Goal: Task Accomplishment & Management: Use online tool/utility

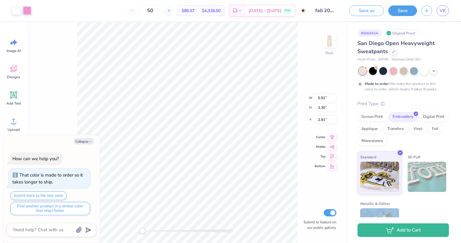
type textarea "x"
type input "6.80"
type input "4.93"
type input "2.09"
click at [435, 72] on icon at bounding box center [433, 70] width 5 height 5
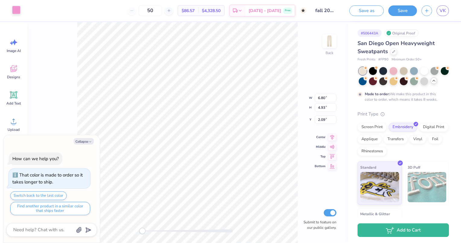
click at [17, 10] on div at bounding box center [16, 10] width 8 height 8
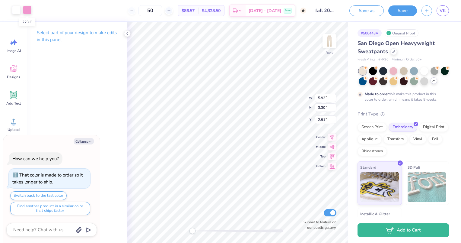
click at [28, 11] on div at bounding box center [27, 10] width 8 height 8
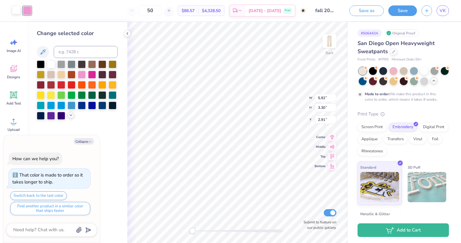
click at [71, 115] on icon at bounding box center [70, 115] width 5 height 5
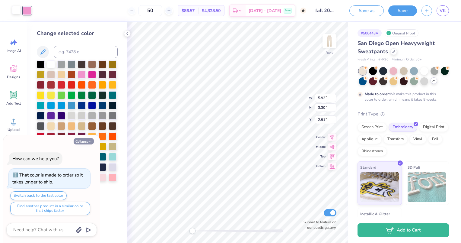
click at [86, 142] on button "Collapse" at bounding box center [84, 141] width 20 height 6
type textarea "x"
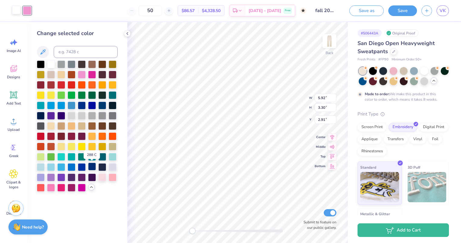
click at [91, 167] on div at bounding box center [92, 166] width 8 height 8
type input "6.80"
type input "4.93"
type input "2.09"
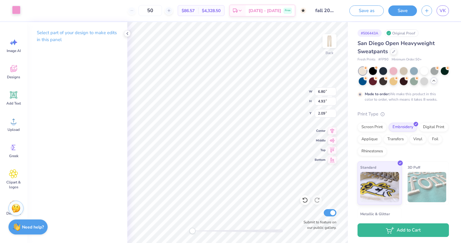
click at [19, 14] on div at bounding box center [16, 10] width 8 height 8
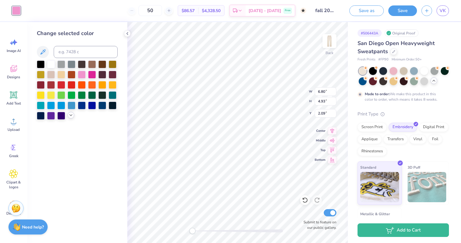
click at [71, 115] on icon at bounding box center [70, 115] width 5 height 5
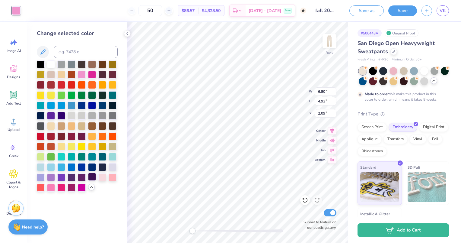
click at [93, 176] on div at bounding box center [92, 177] width 8 height 8
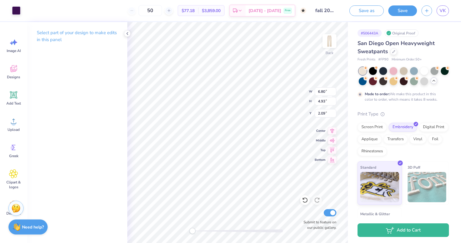
type input "5.63"
type input "4.08"
click at [392, 70] on div at bounding box center [393, 70] width 8 height 8
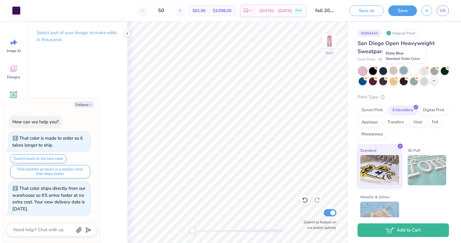
click at [402, 69] on div at bounding box center [404, 70] width 8 height 8
click at [412, 71] on div at bounding box center [414, 70] width 8 height 8
click at [431, 83] on icon at bounding box center [433, 80] width 5 height 5
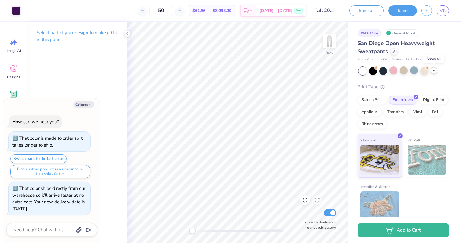
click at [433, 71] on icon at bounding box center [433, 70] width 5 height 5
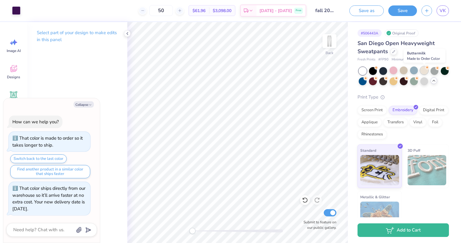
click at [424, 72] on div at bounding box center [424, 70] width 8 height 8
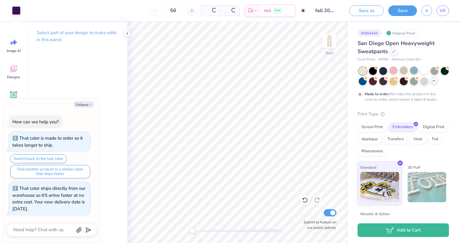
scroll to position [19, 0]
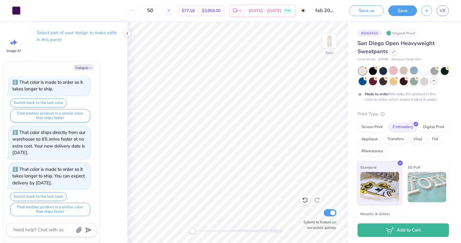
click at [392, 71] on div at bounding box center [393, 70] width 8 height 8
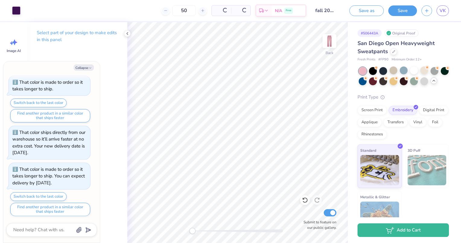
scroll to position [56, 0]
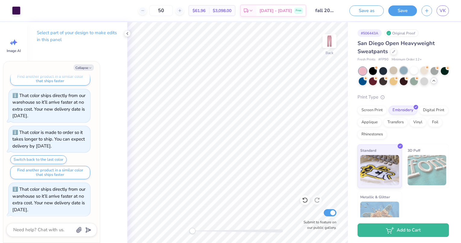
click at [402, 70] on div at bounding box center [404, 70] width 8 height 8
click at [397, 11] on button "Save" at bounding box center [402, 10] width 29 height 11
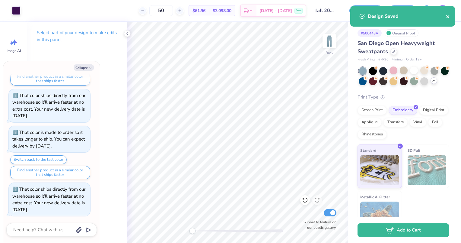
click at [447, 16] on icon "close" at bounding box center [447, 16] width 3 height 3
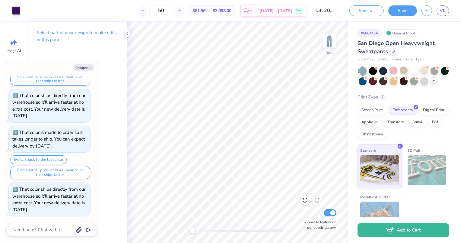
click at [444, 10] on div "Design Saved" at bounding box center [402, 18] width 107 height 27
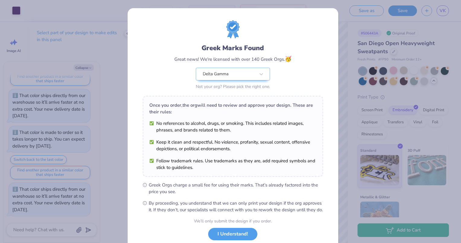
scroll to position [39, 0]
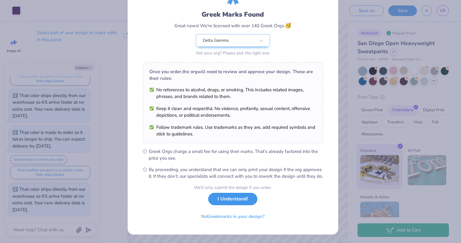
click at [221, 202] on button "I Understand!" at bounding box center [232, 198] width 49 height 12
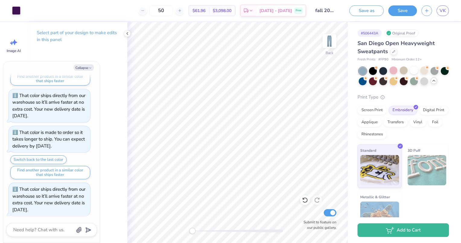
click at [442, 5] on div "Save as Save VK" at bounding box center [403, 10] width 116 height 21
click at [442, 7] on span "VK" at bounding box center [442, 10] width 6 height 7
click at [412, 69] on div at bounding box center [414, 70] width 8 height 8
click at [435, 81] on div "Almost there" at bounding box center [294, 132] width 334 height 221
click at [434, 81] on div "Almost there" at bounding box center [294, 132] width 334 height 221
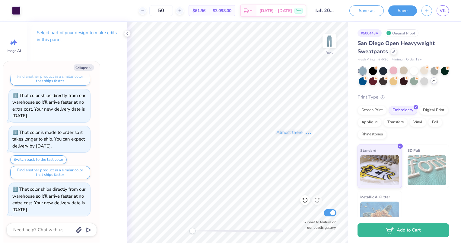
click at [433, 80] on div "Almost there" at bounding box center [294, 132] width 334 height 221
click at [436, 81] on div "Almost there" at bounding box center [294, 132] width 334 height 221
click at [433, 80] on div "Almost there" at bounding box center [294, 132] width 334 height 221
click at [433, 82] on div "Almost there" at bounding box center [294, 132] width 334 height 221
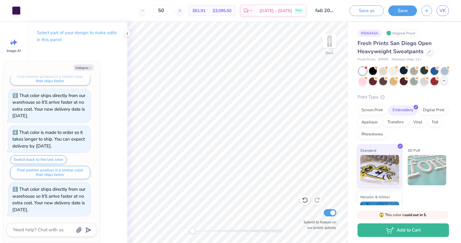
scroll to position [158, 0]
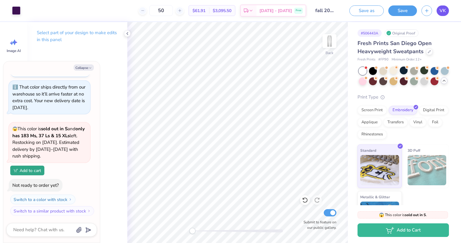
click at [443, 11] on span "VK" at bounding box center [442, 10] width 6 height 7
click at [428, 82] on div at bounding box center [424, 81] width 8 height 8
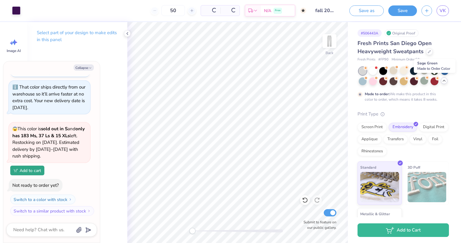
scroll to position [214, 0]
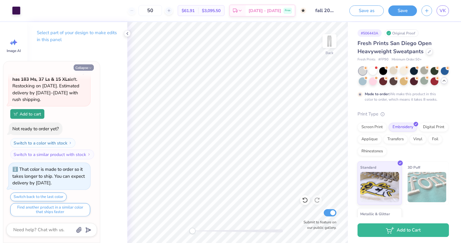
click at [79, 67] on button "Collapse" at bounding box center [84, 67] width 20 height 6
type textarea "x"
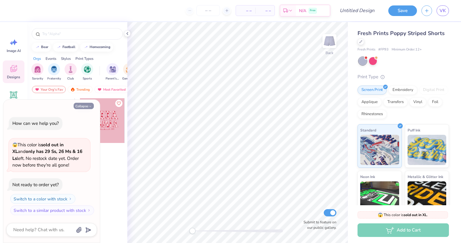
click at [83, 106] on button "Collapse" at bounding box center [84, 106] width 20 height 6
type textarea "x"
click at [400, 92] on div "Embroidery" at bounding box center [403, 88] width 29 height 9
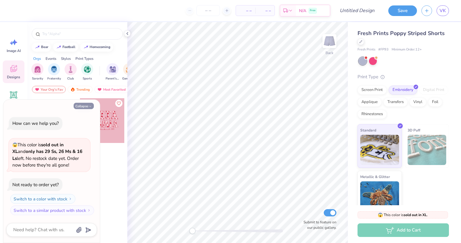
click at [89, 107] on icon "button" at bounding box center [90, 106] width 4 height 4
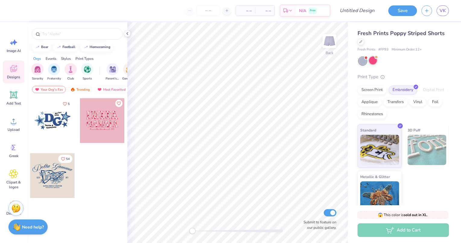
click at [373, 61] on div at bounding box center [373, 60] width 8 height 8
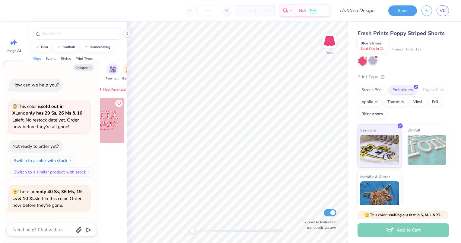
scroll to position [40, 0]
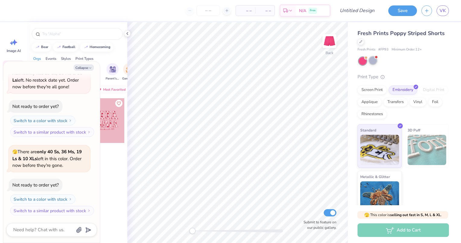
click at [375, 61] on div at bounding box center [373, 60] width 8 height 8
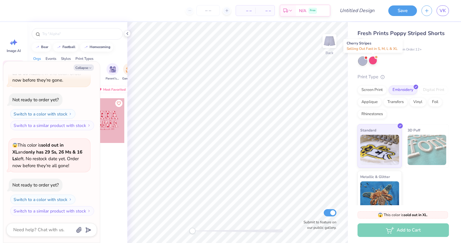
click at [375, 61] on div at bounding box center [373, 60] width 8 height 8
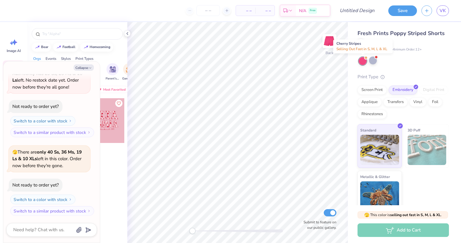
click at [360, 58] on div at bounding box center [363, 61] width 8 height 8
click at [84, 67] on button "Collapse" at bounding box center [84, 67] width 20 height 6
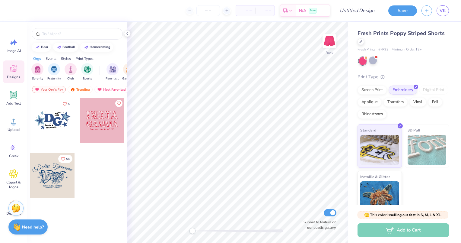
click at [366, 60] on div at bounding box center [363, 61] width 8 height 8
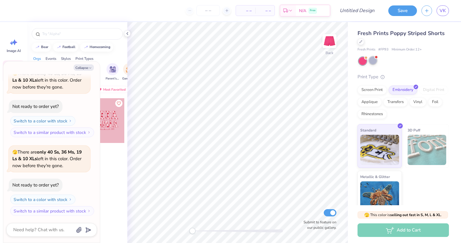
click at [371, 61] on div at bounding box center [373, 60] width 8 height 8
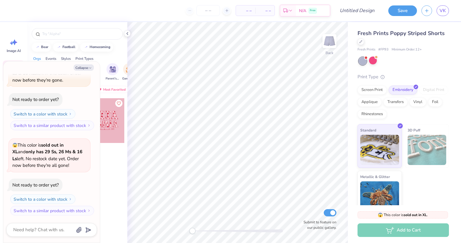
click at [360, 62] on div at bounding box center [363, 61] width 8 height 8
click at [365, 58] on div at bounding box center [366, 57] width 2 height 2
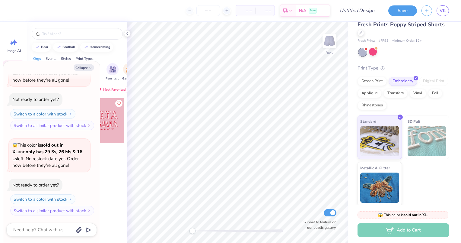
scroll to position [0, 0]
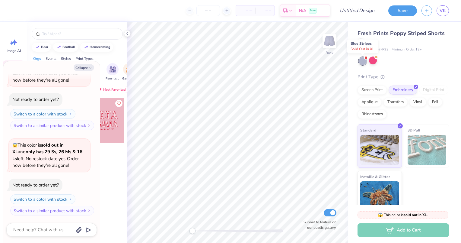
click at [360, 60] on div at bounding box center [363, 61] width 8 height 8
click at [364, 62] on div at bounding box center [363, 61] width 8 height 8
click at [365, 60] on div at bounding box center [363, 61] width 8 height 8
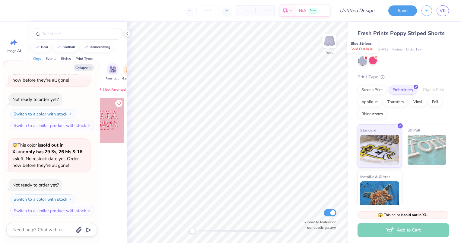
scroll to position [871, 0]
click at [325, 38] on img at bounding box center [329, 41] width 24 height 24
click at [363, 62] on div at bounding box center [363, 61] width 8 height 8
click at [329, 35] on img at bounding box center [329, 41] width 24 height 24
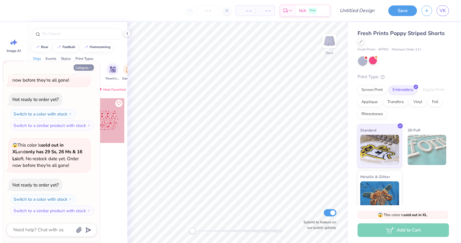
click at [84, 66] on button "Collapse" at bounding box center [84, 67] width 20 height 6
type textarea "x"
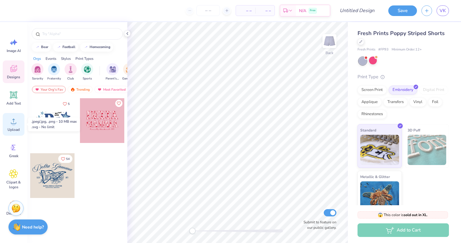
scroll to position [22, 0]
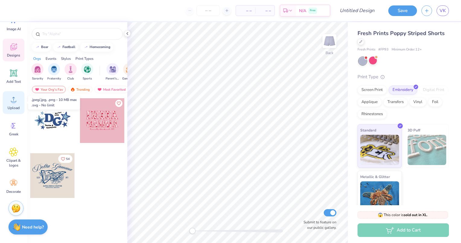
click at [11, 99] on icon at bounding box center [13, 99] width 9 height 9
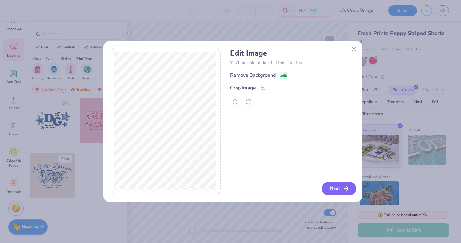
click at [333, 187] on button "Next" at bounding box center [339, 188] width 35 height 13
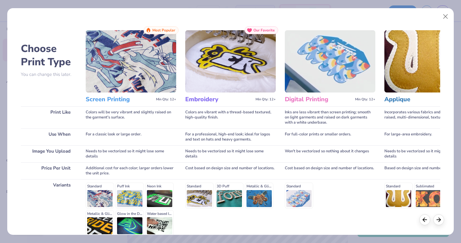
scroll to position [58, 0]
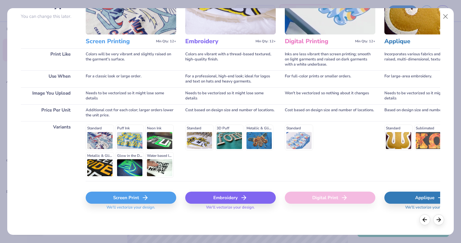
click at [221, 195] on div "Embroidery" at bounding box center [230, 197] width 90 height 12
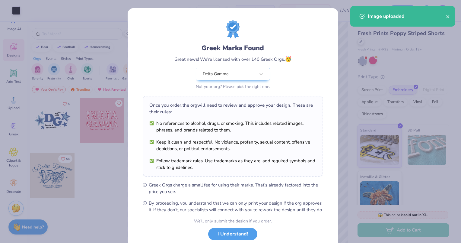
click at [181, 177] on body "Art colors – – Per Item – – Total Est. Delivery N/A Free Design Title Save VK I…" at bounding box center [230, 121] width 461 height 243
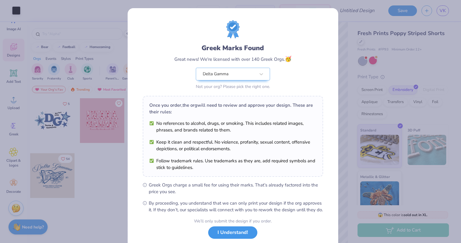
click at [224, 238] on button "I Understand!" at bounding box center [232, 232] width 49 height 12
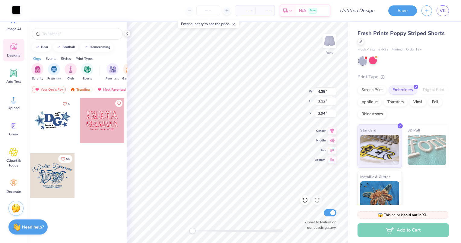
click at [14, 7] on div at bounding box center [16, 10] width 8 height 8
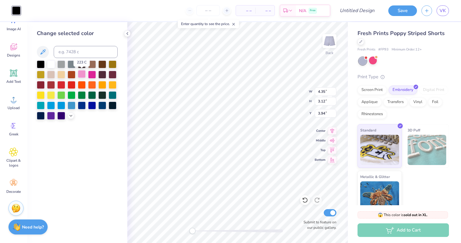
click at [83, 74] on div at bounding box center [82, 74] width 8 height 8
type input "6.31"
click at [72, 115] on polyline at bounding box center [71, 114] width 2 height 1
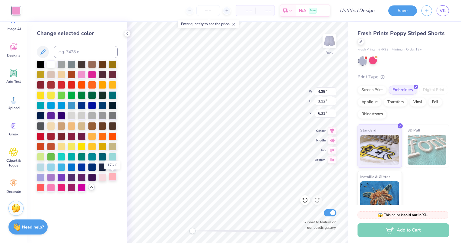
click at [112, 177] on div at bounding box center [113, 177] width 8 height 8
click at [207, 10] on input "number" at bounding box center [208, 10] width 24 height 11
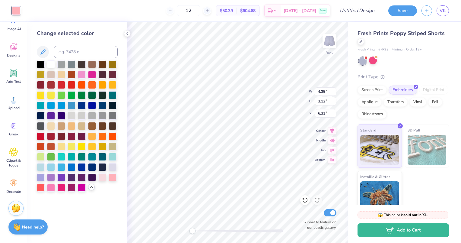
type input "1"
type input "24"
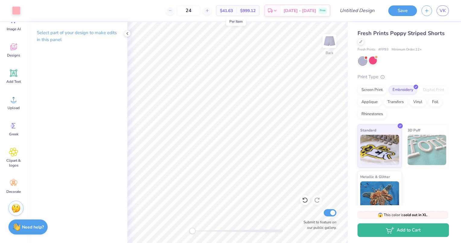
click at [233, 10] on span "$41.63" at bounding box center [226, 11] width 13 height 6
click at [362, 13] on input "Design Title" at bounding box center [365, 11] width 30 height 12
type input "S"
type input "Fall Short Drop"
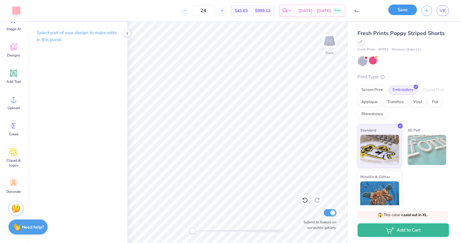
click at [398, 12] on button "Save" at bounding box center [402, 10] width 29 height 11
